Goal: Transaction & Acquisition: Book appointment/travel/reservation

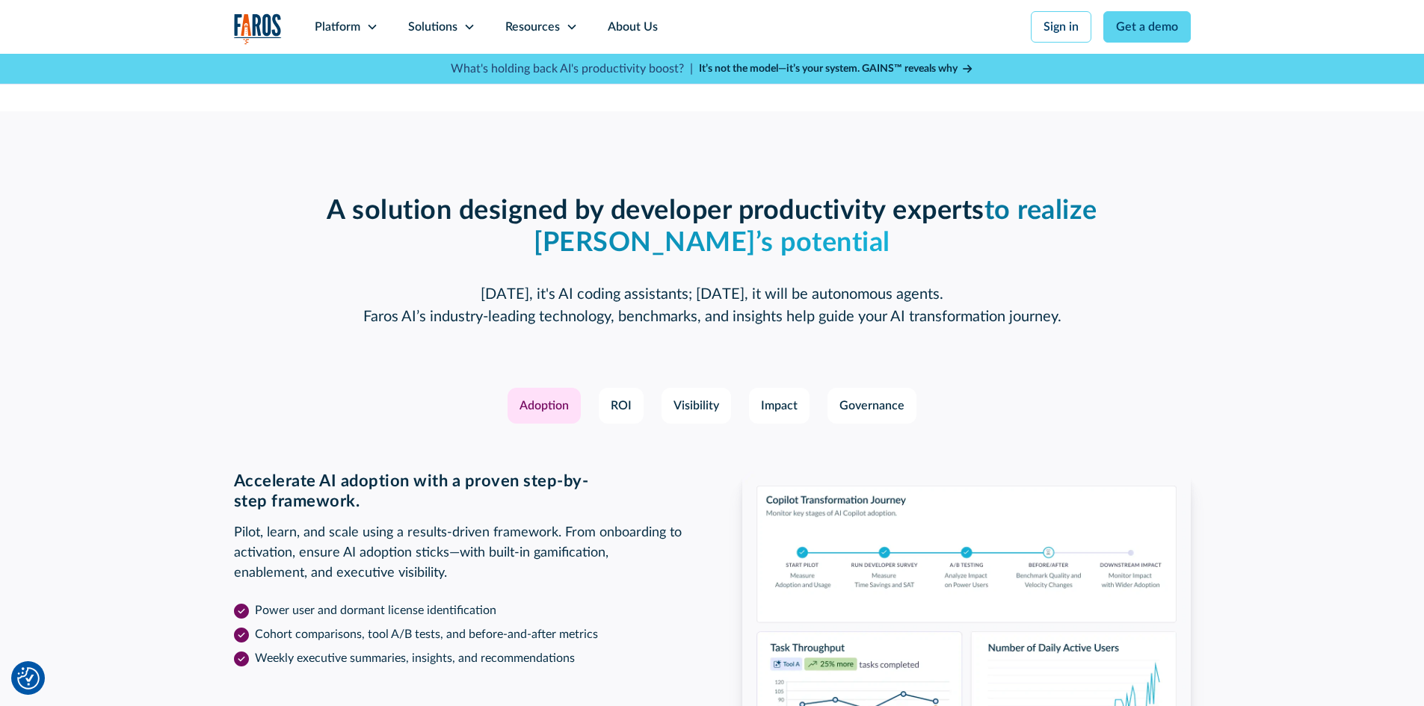
scroll to position [2018, 0]
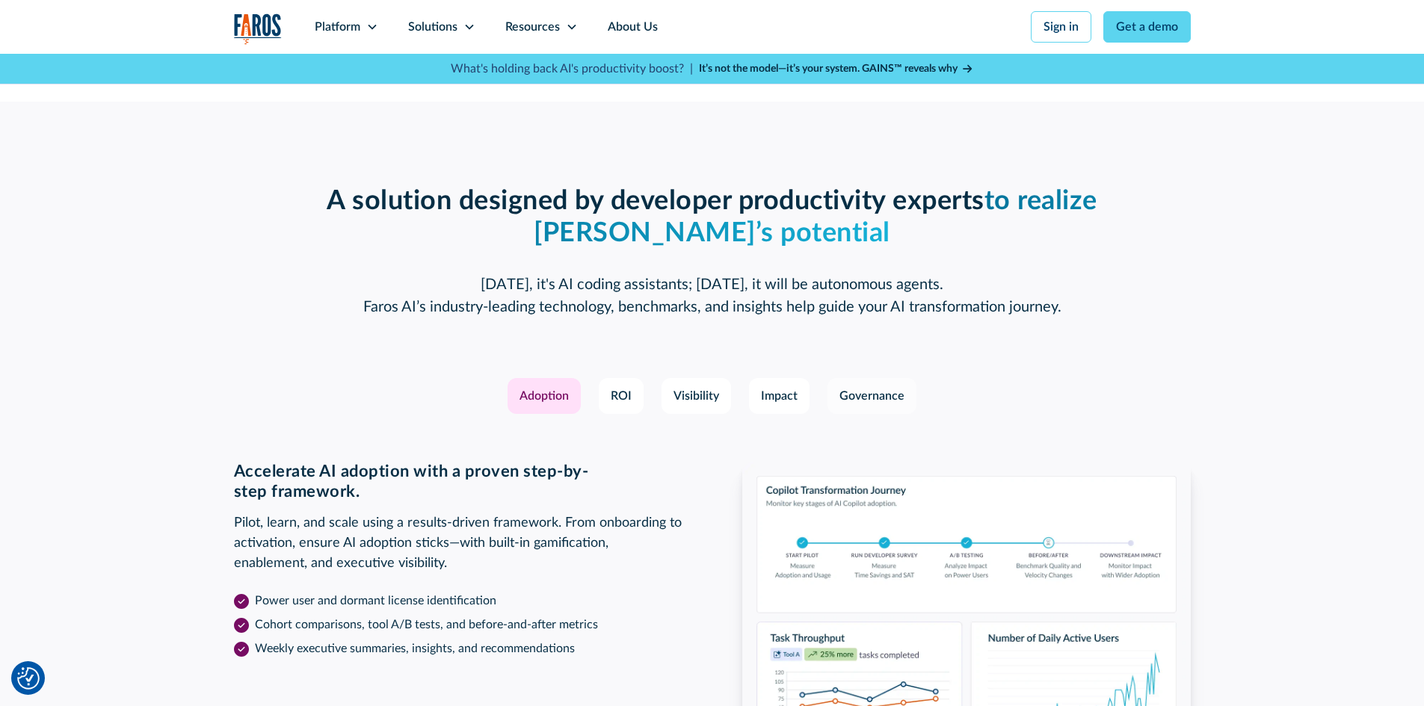
click at [851, 390] on div "Governance" at bounding box center [871, 396] width 65 height 18
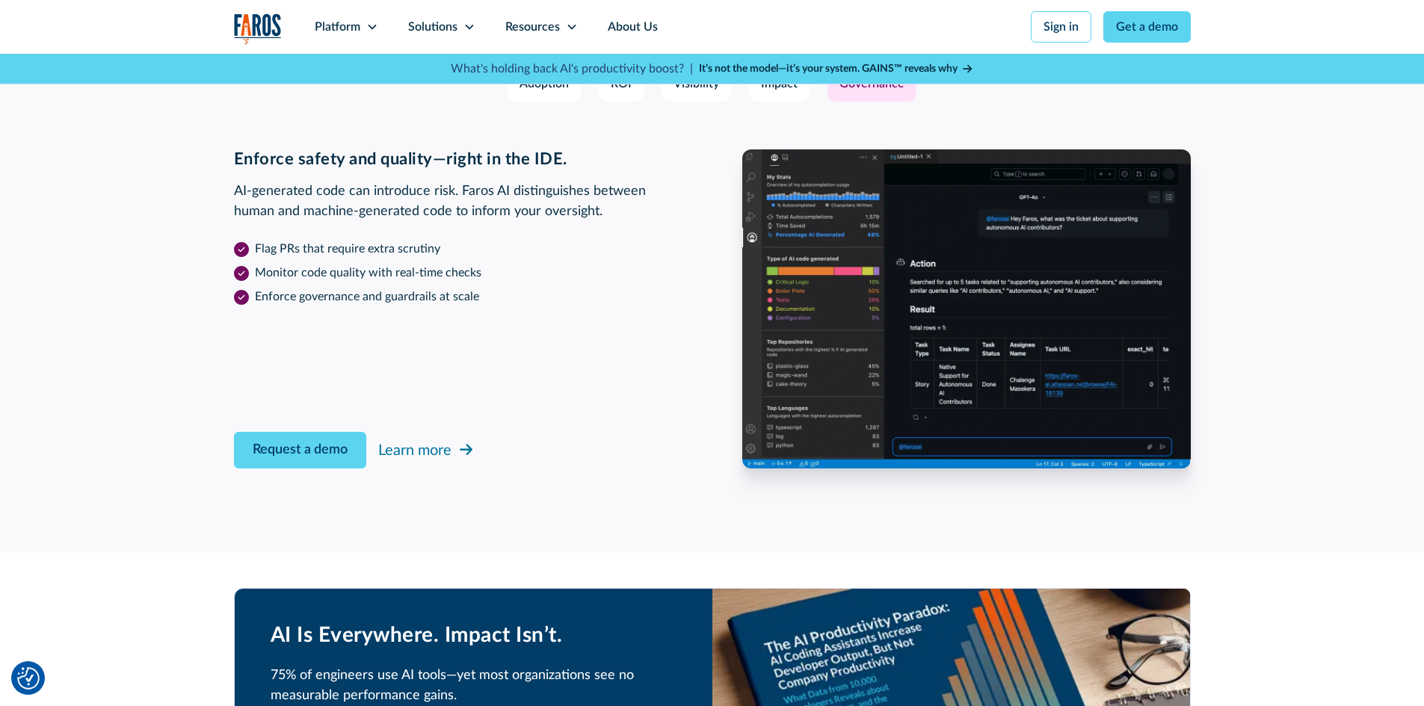
scroll to position [2392, 0]
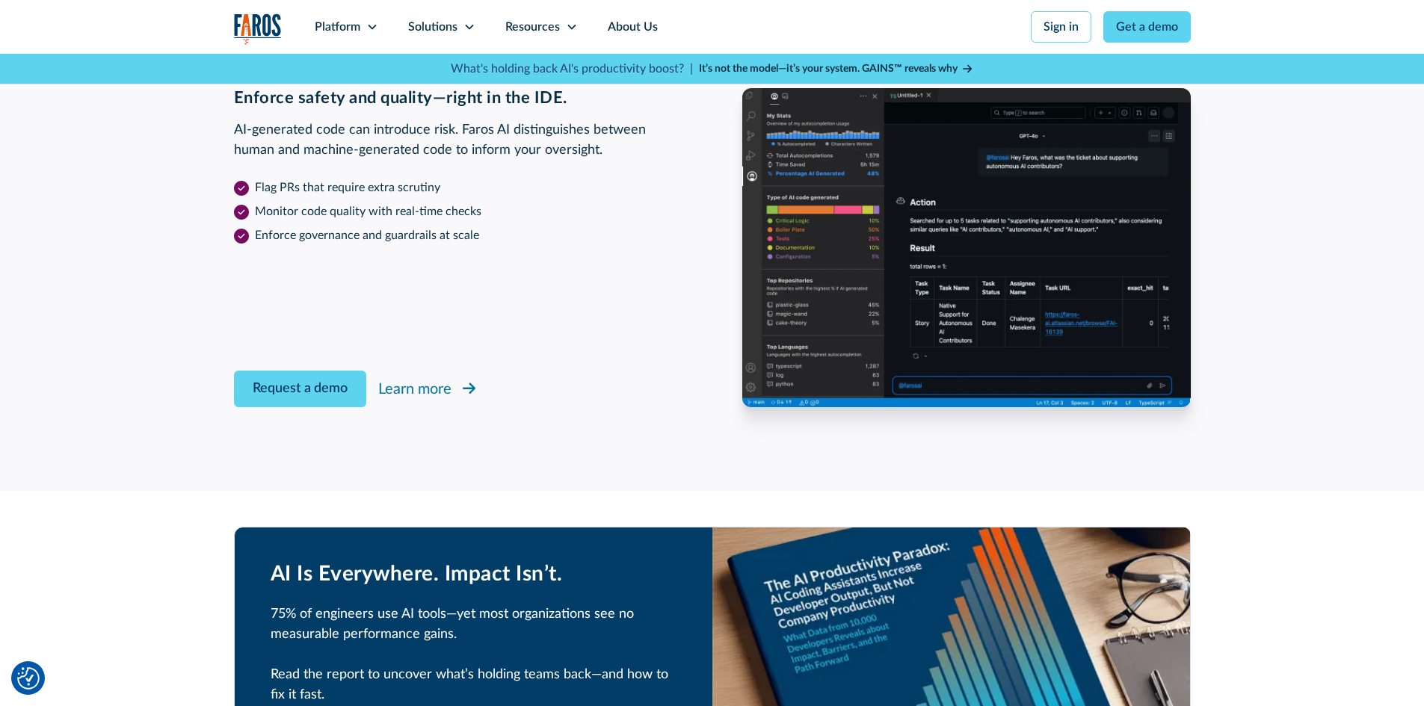
click at [432, 389] on div "Learn more" at bounding box center [414, 389] width 73 height 22
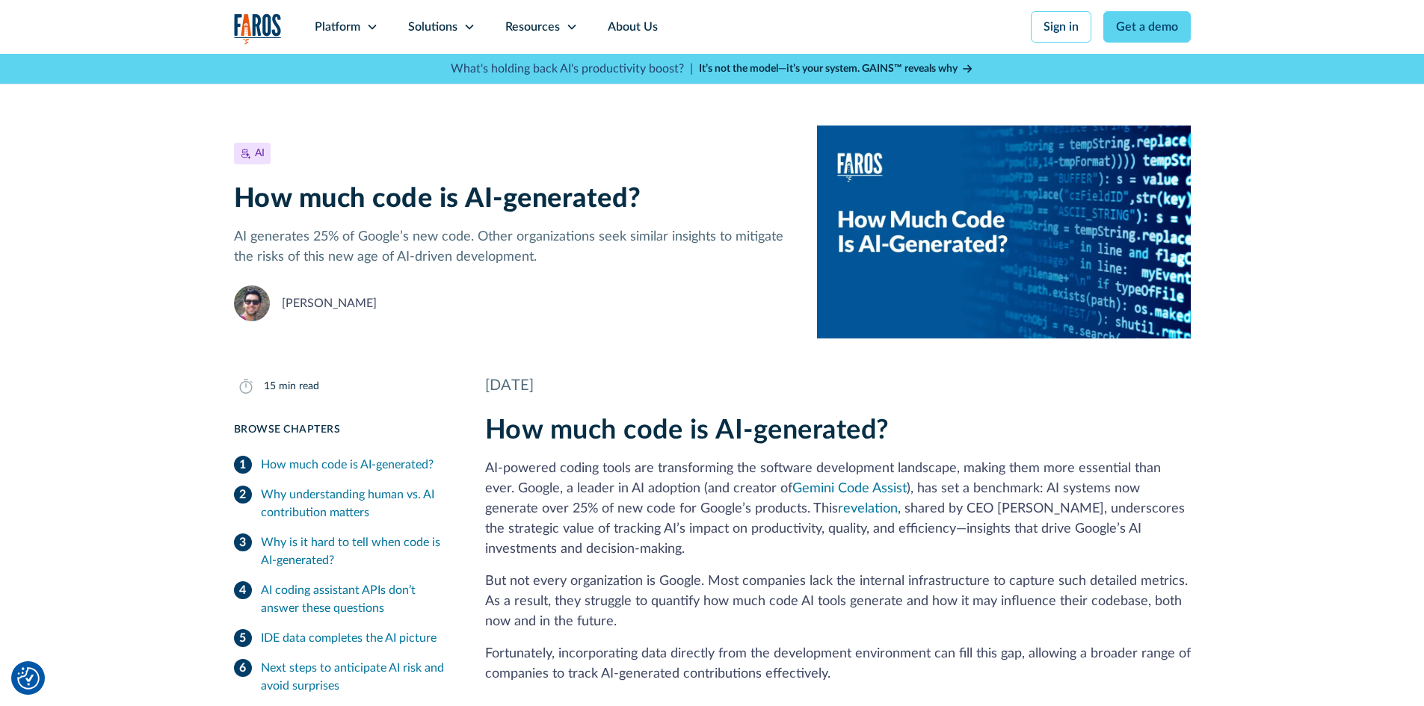
click at [380, 512] on div "Why understanding human vs. AI contribution matters" at bounding box center [355, 504] width 188 height 36
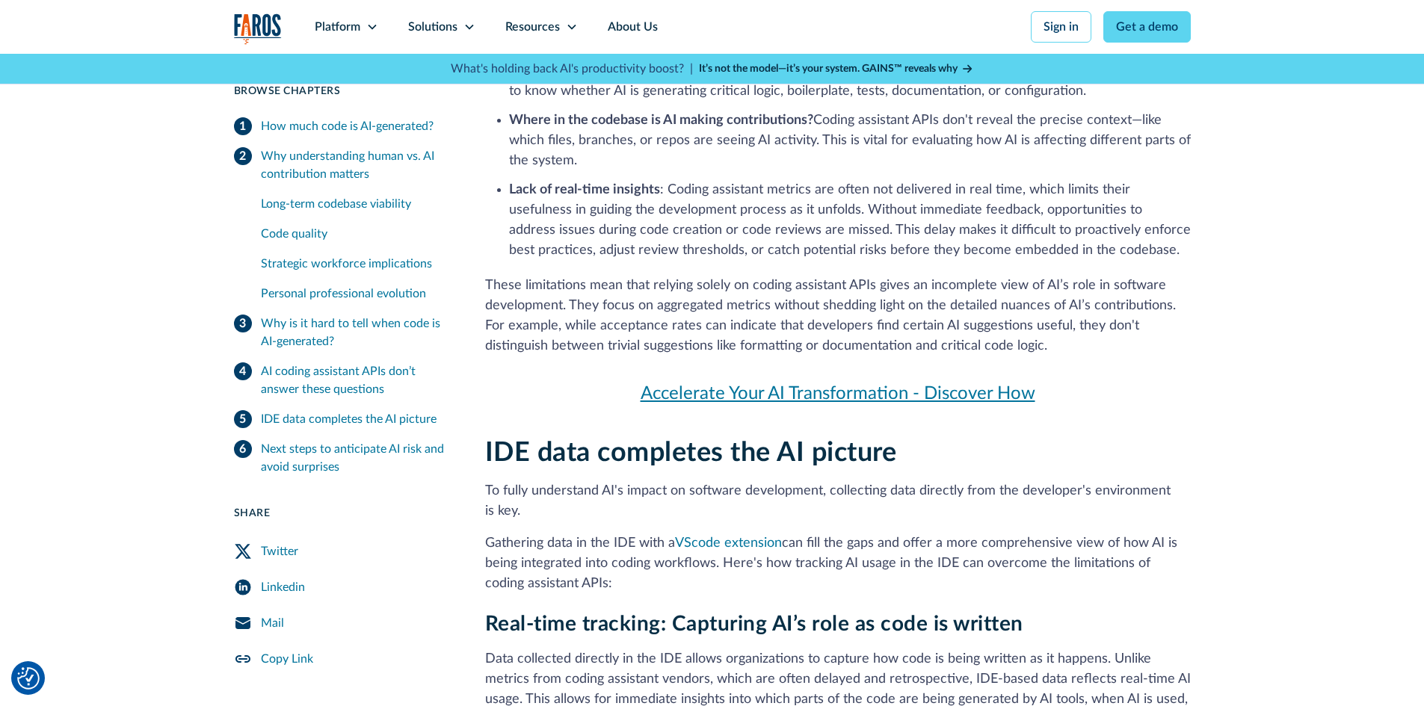
scroll to position [4559, 0]
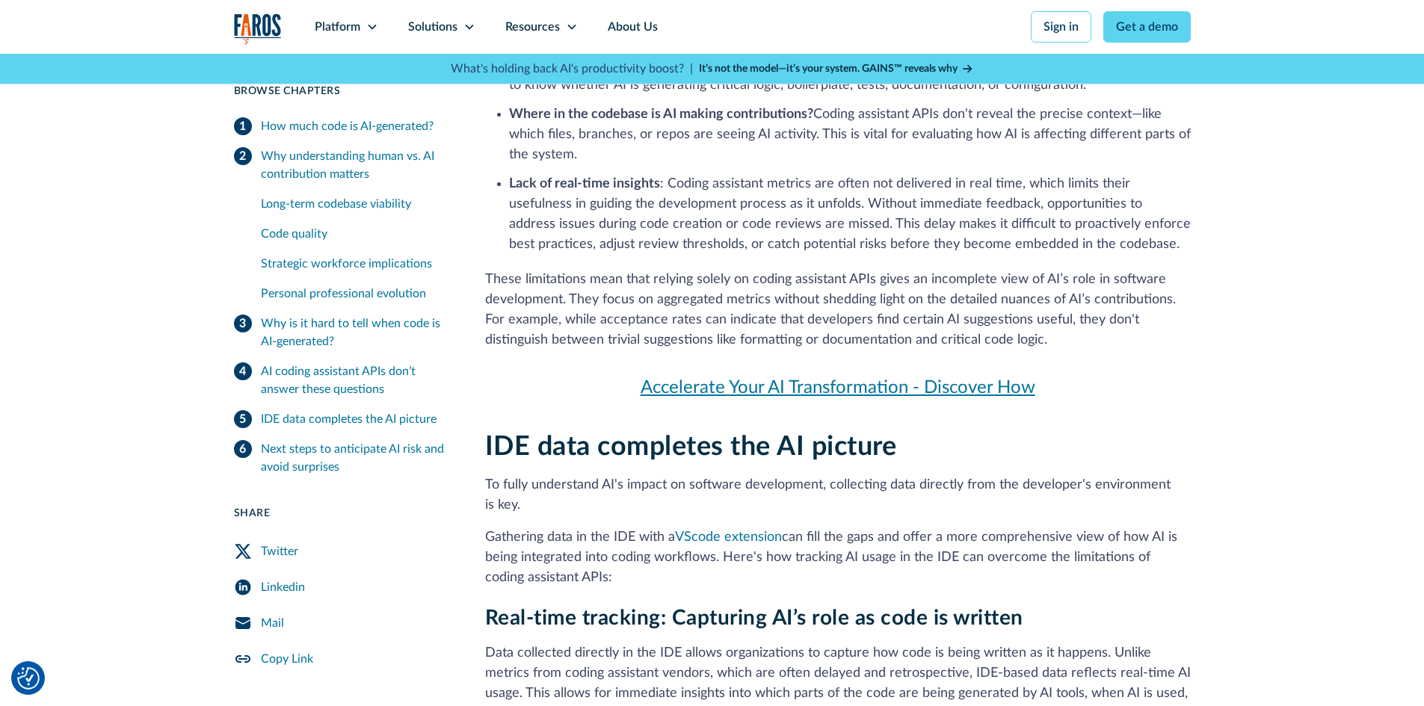
click at [854, 386] on link "Accelerate Your AI Transformation - Discover How" at bounding box center [838, 387] width 706 height 27
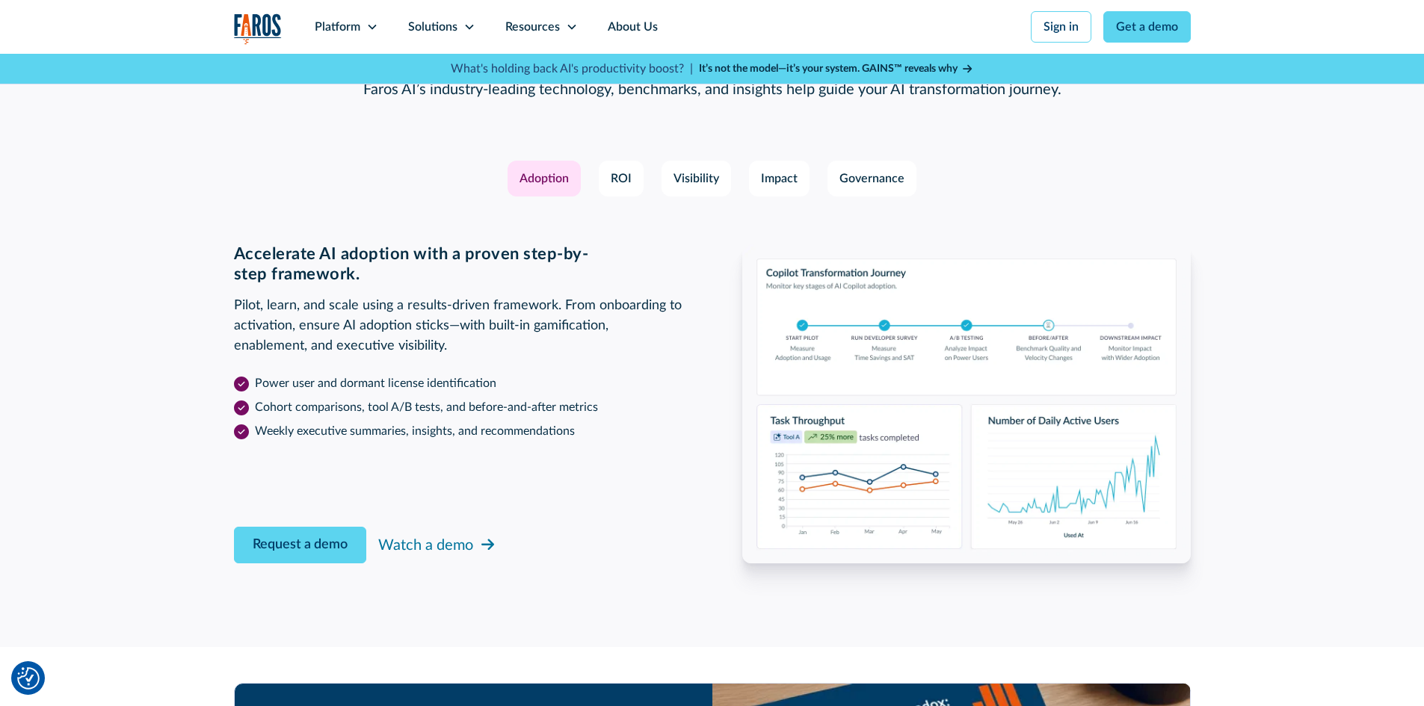
scroll to position [2392, 0]
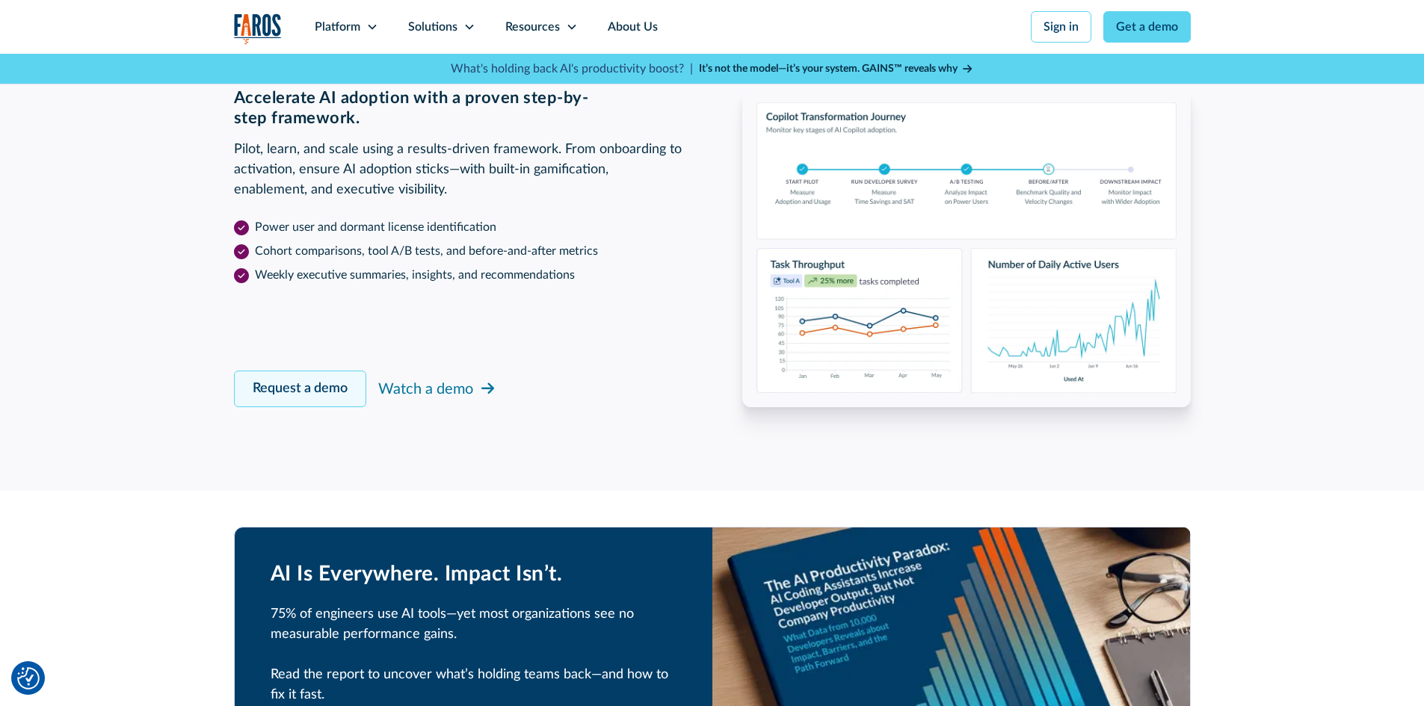
click at [315, 386] on link "Request a demo" at bounding box center [300, 389] width 132 height 37
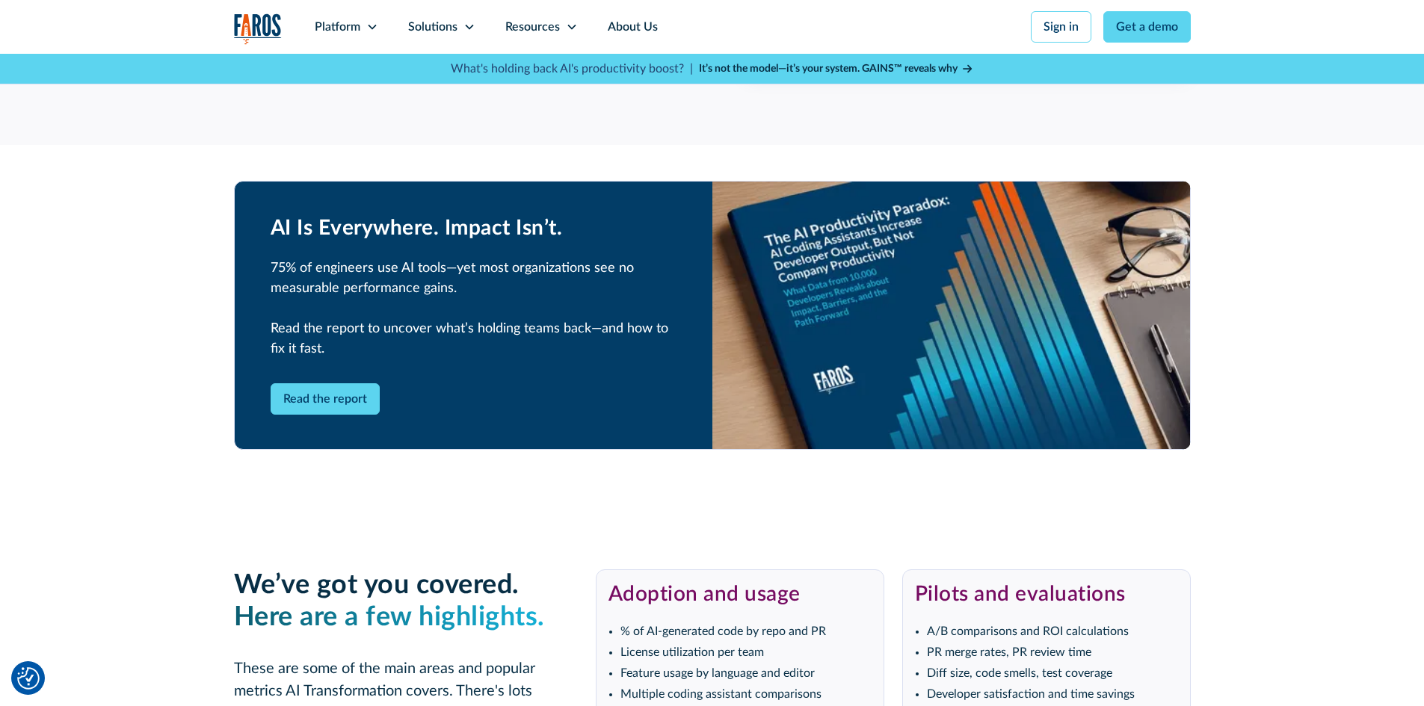
scroll to position [2954, 0]
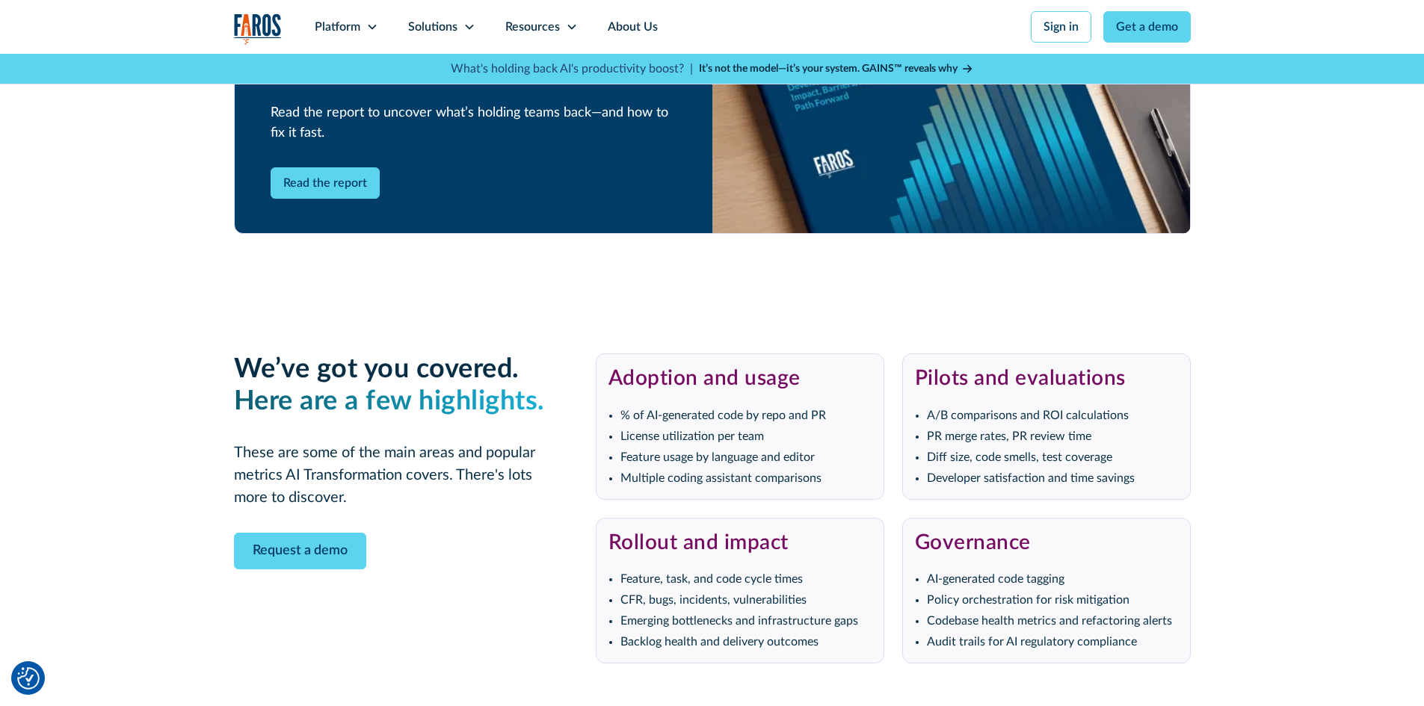
click at [28, 673] on img "Cookie Settings" at bounding box center [28, 678] width 22 height 22
